Goal: Task Accomplishment & Management: Use online tool/utility

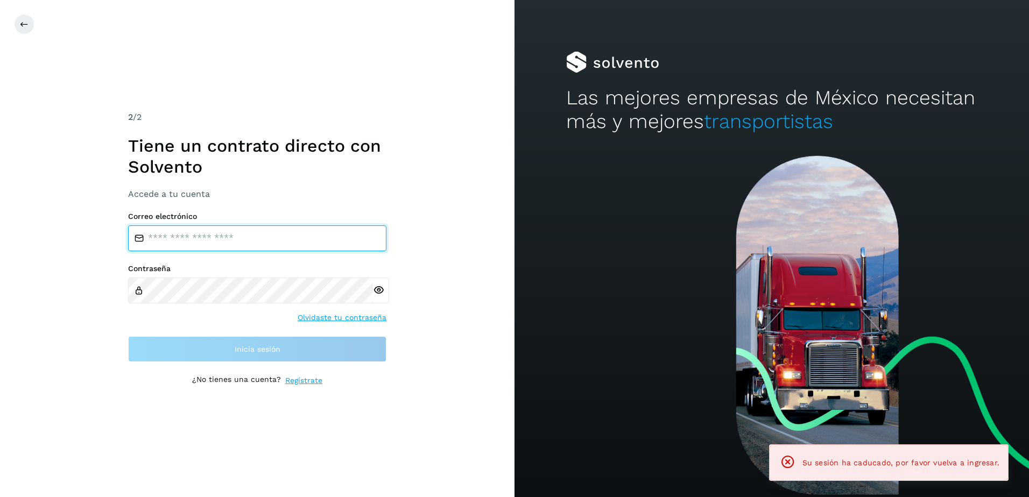
type input "**********"
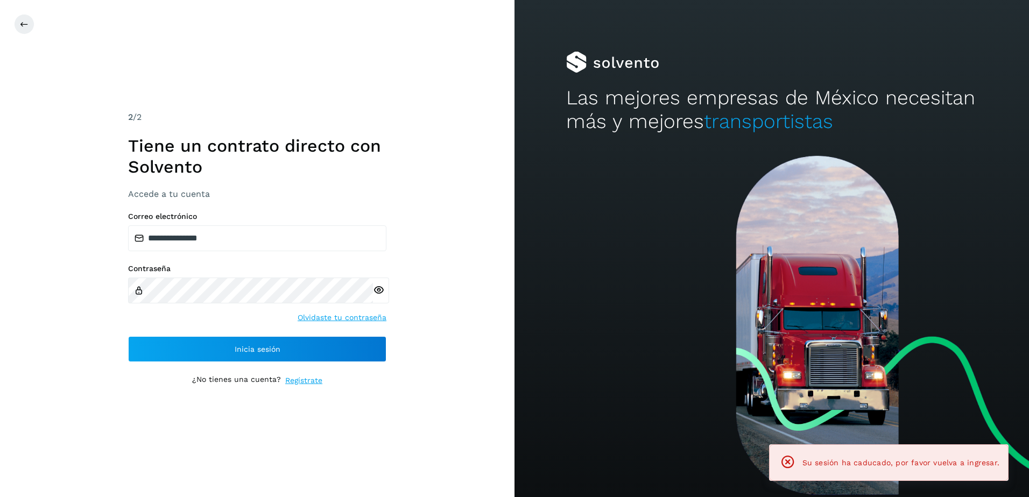
click at [202, 329] on div "**********" at bounding box center [257, 287] width 258 height 150
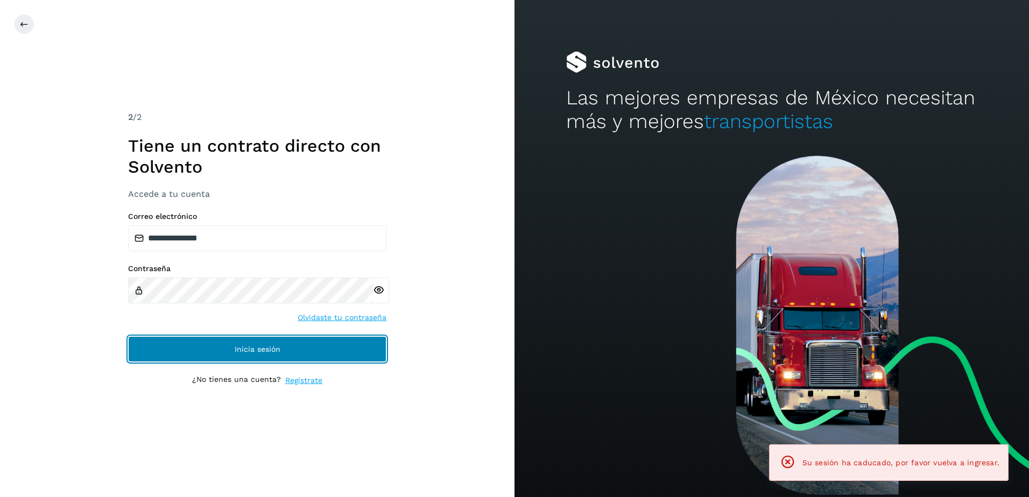
click at [204, 356] on button "Inicia sesión" at bounding box center [257, 349] width 258 height 26
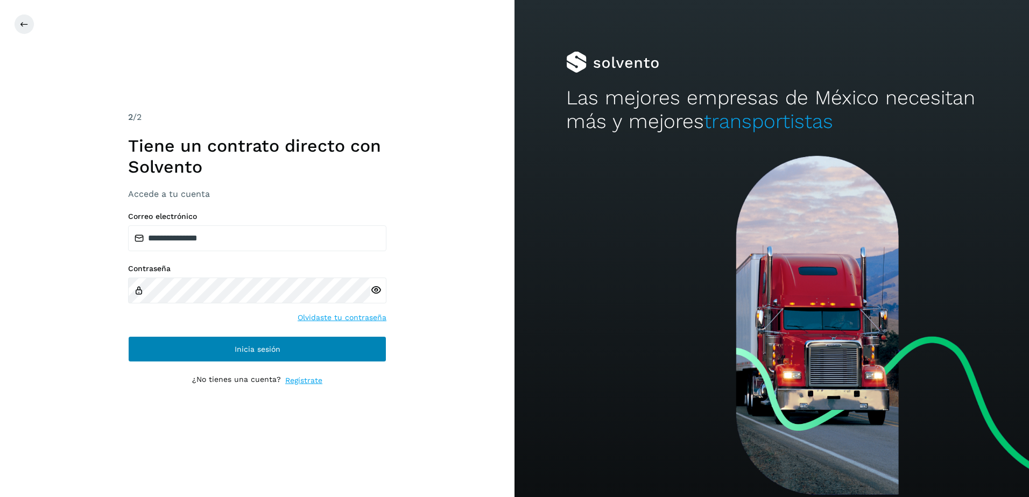
drag, startPoint x: 250, startPoint y: 332, endPoint x: 250, endPoint y: 340, distance: 8.1
click at [250, 340] on div "**********" at bounding box center [257, 287] width 258 height 150
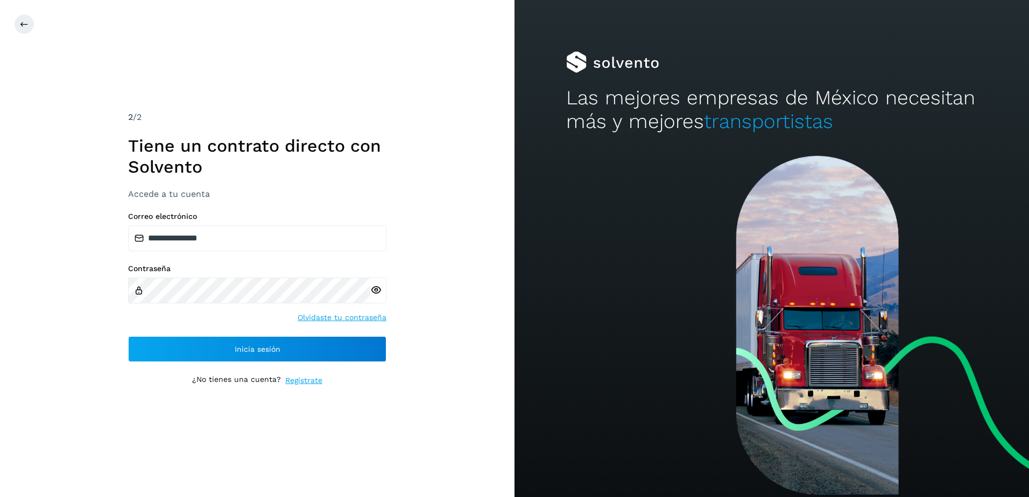
drag, startPoint x: 250, startPoint y: 340, endPoint x: 235, endPoint y: 364, distance: 29.0
click at [235, 364] on div "**********" at bounding box center [257, 249] width 258 height 276
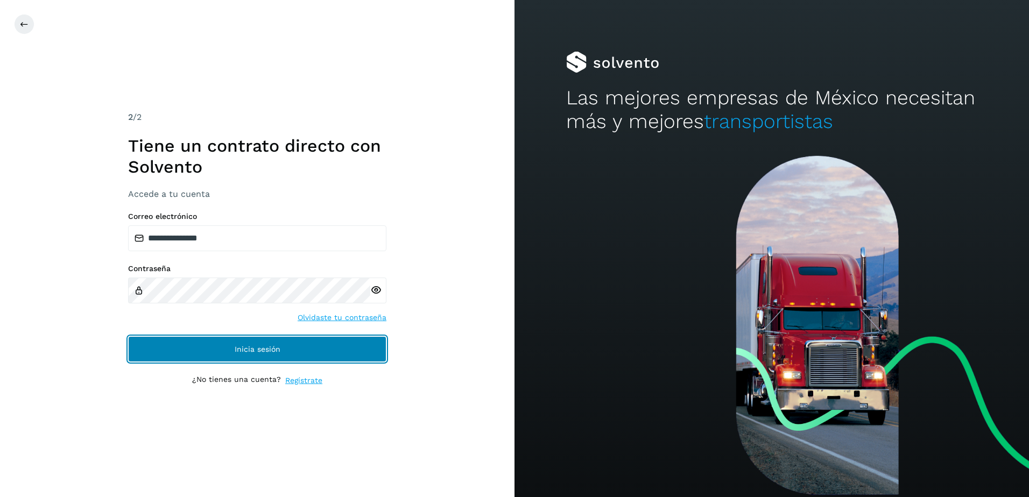
click at [173, 349] on button "Inicia sesión" at bounding box center [257, 349] width 258 height 26
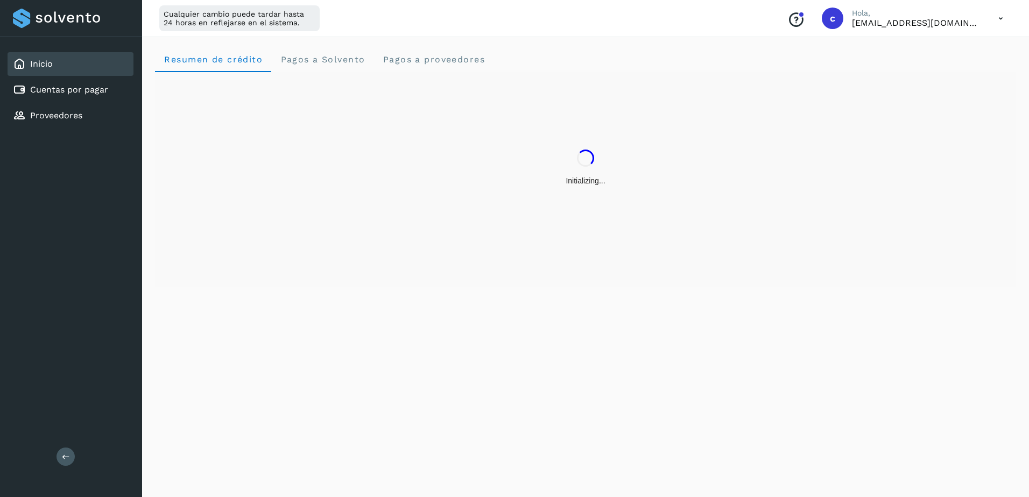
click at [129, 103] on div "Inicio Cuentas por pagar Proveedores" at bounding box center [71, 90] width 142 height 106
click at [104, 89] on link "Cuentas por pagar" at bounding box center [69, 90] width 78 height 10
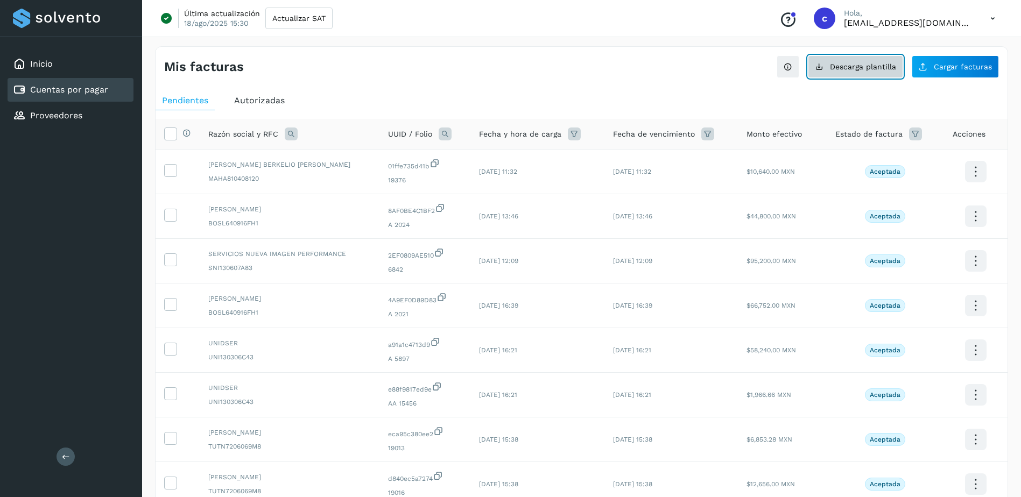
click at [839, 73] on button "Descarga plantilla" at bounding box center [855, 66] width 95 height 23
click at [70, 89] on link "Cuentas por pagar" at bounding box center [69, 90] width 78 height 10
click at [851, 67] on span "Descarga plantilla" at bounding box center [863, 67] width 66 height 8
click at [985, 74] on button "Cargar facturas" at bounding box center [955, 66] width 87 height 23
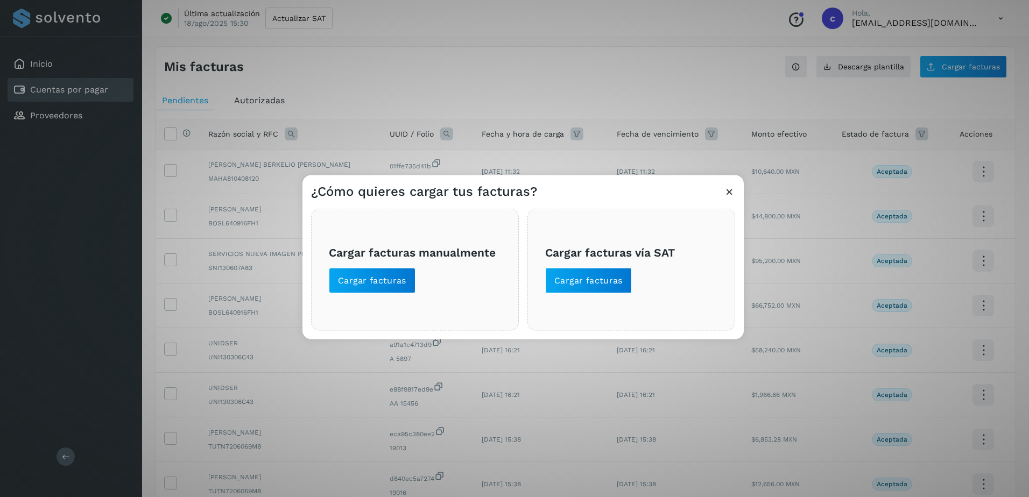
click at [416, 283] on span "Cargar facturas manualmente Cargar facturas" at bounding box center [415, 270] width 172 height 48
click at [410, 284] on button "Cargar facturas" at bounding box center [372, 281] width 87 height 26
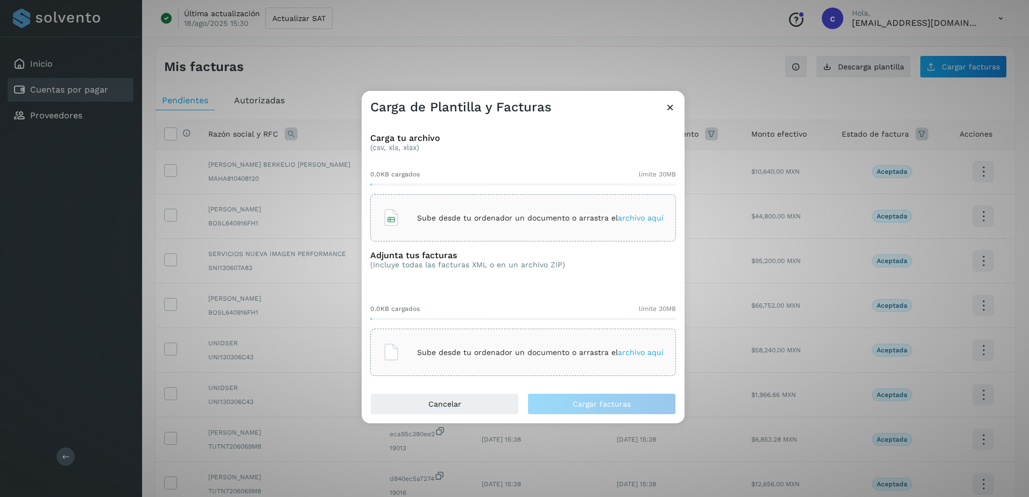
click at [486, 222] on p "Sube desde tu ordenador un documento o arrastra el archivo aquí" at bounding box center [540, 218] width 247 height 9
click at [556, 335] on div "Sube desde tu ordenador un documento o arrastra el archivo aquí" at bounding box center [523, 352] width 306 height 47
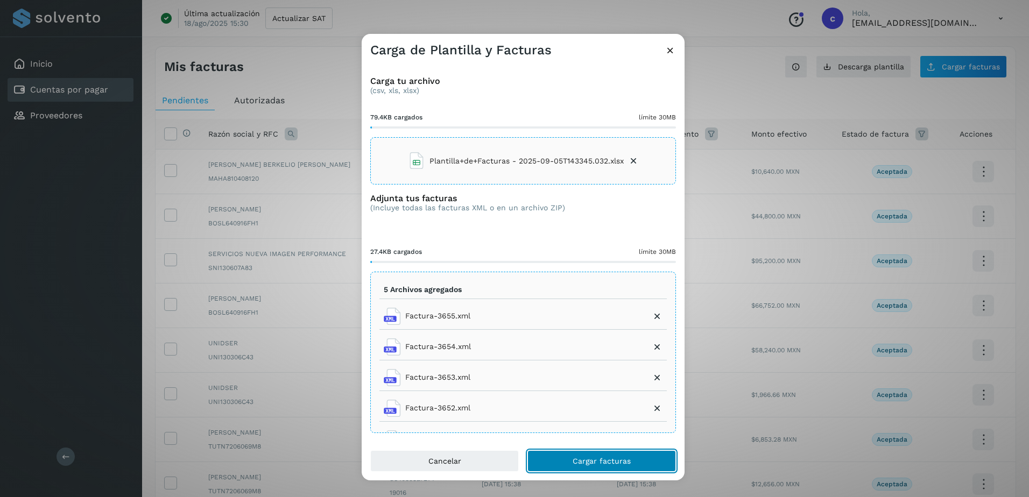
click at [647, 465] on button "Cargar facturas" at bounding box center [602, 462] width 149 height 22
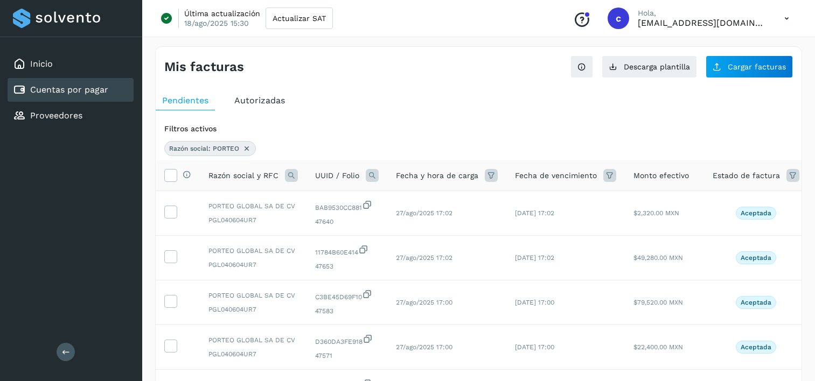
scroll to position [356, 0]
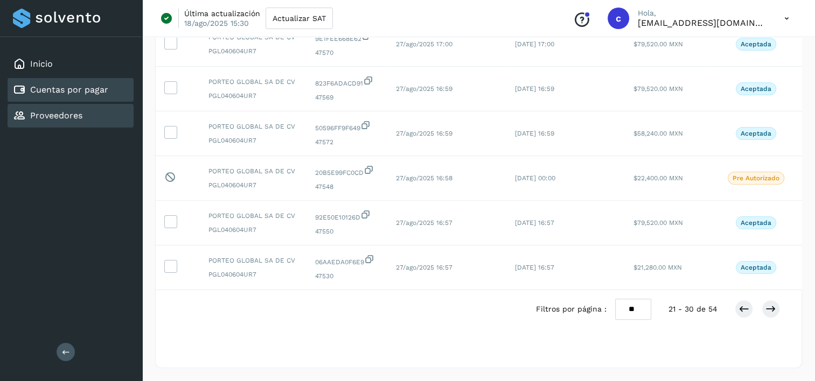
click at [48, 114] on link "Proveedores" at bounding box center [56, 115] width 52 height 10
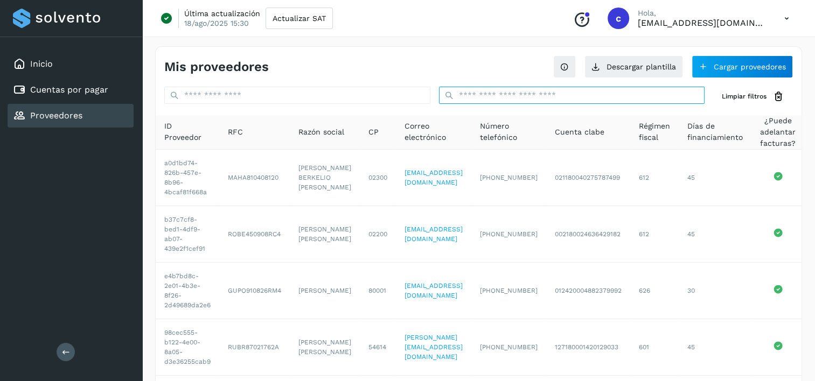
click at [578, 101] on input "text" at bounding box center [572, 95] width 266 height 17
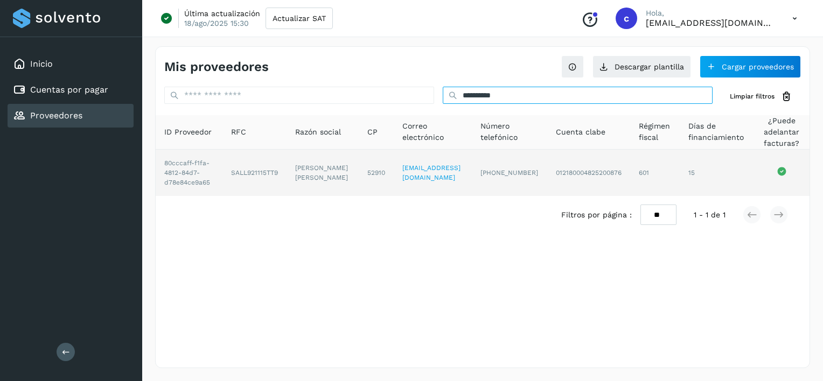
type input "**********"
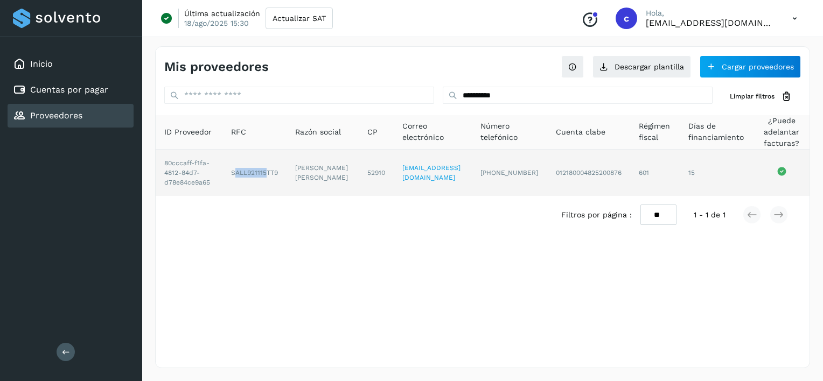
drag, startPoint x: 238, startPoint y: 173, endPoint x: 270, endPoint y: 181, distance: 32.8
click at [270, 181] on td "SALL921115TT9" at bounding box center [254, 173] width 64 height 46
drag, startPoint x: 270, startPoint y: 181, endPoint x: 284, endPoint y: 181, distance: 14.0
click at [284, 181] on td "SALL921115TT9" at bounding box center [254, 173] width 64 height 46
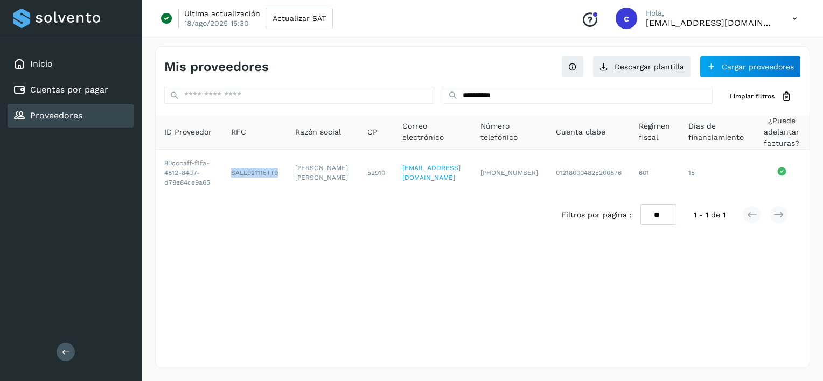
copy td "SALL921115TT9"
